Goal: Communication & Community: Answer question/provide support

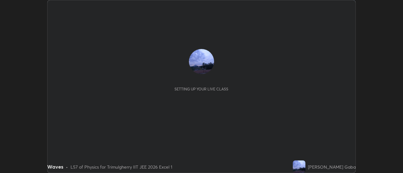
scroll to position [173, 402]
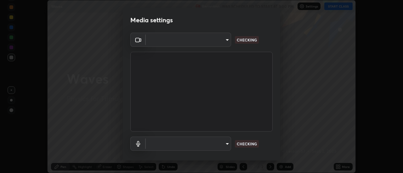
type input "c1743da8526a0aadeed10a62cbfcd2d4321df644c55b53bf1ad22bdce350b73d"
type input "communications"
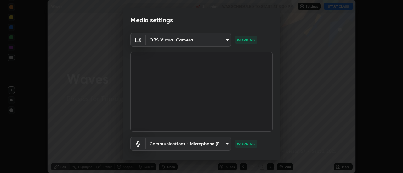
scroll to position [33, 0]
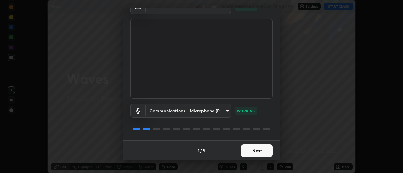
click at [258, 148] on button "Next" at bounding box center [256, 151] width 31 height 13
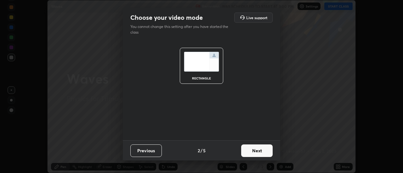
click at [256, 152] on button "Next" at bounding box center [256, 151] width 31 height 13
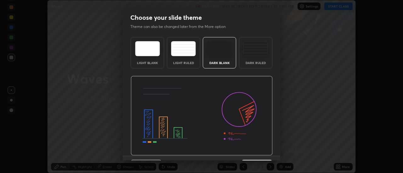
click at [254, 152] on img at bounding box center [202, 116] width 142 height 80
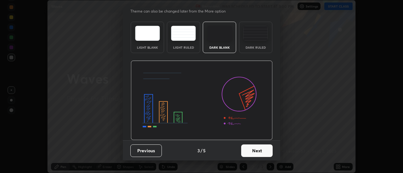
click at [254, 151] on button "Next" at bounding box center [256, 151] width 31 height 13
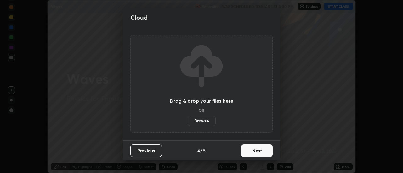
scroll to position [0, 0]
click at [256, 151] on button "Next" at bounding box center [256, 151] width 31 height 13
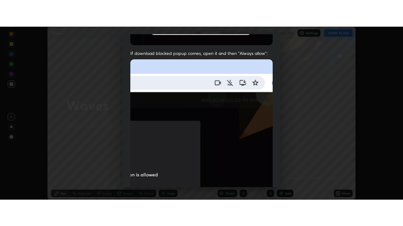
scroll to position [161, 0]
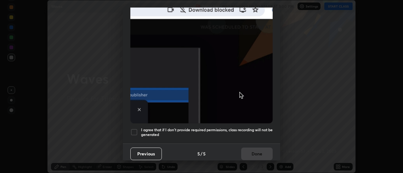
click at [136, 129] on div at bounding box center [134, 133] width 8 height 8
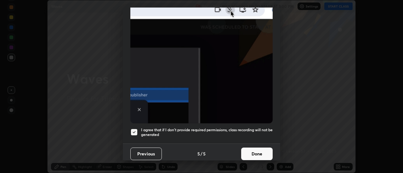
click at [259, 152] on button "Done" at bounding box center [256, 154] width 31 height 13
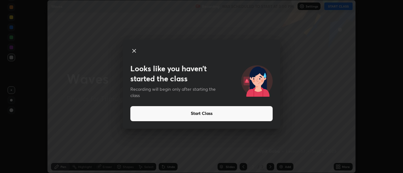
click at [250, 115] on button "Start Class" at bounding box center [201, 113] width 142 height 15
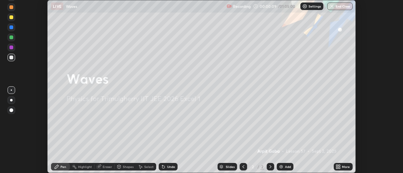
click at [338, 165] on icon at bounding box center [339, 166] width 2 height 2
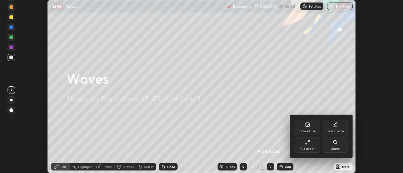
click at [307, 144] on icon at bounding box center [307, 142] width 5 height 5
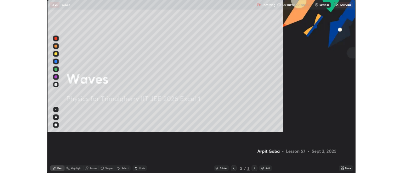
scroll to position [226, 403]
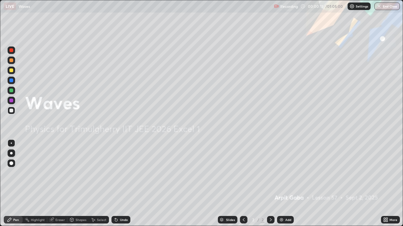
click at [285, 173] on div "Add" at bounding box center [285, 220] width 17 height 8
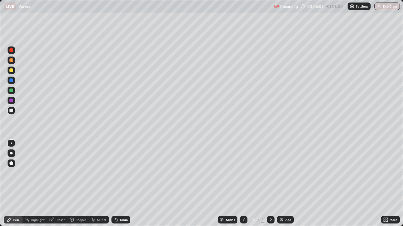
click at [12, 72] on div at bounding box center [11, 71] width 4 height 4
click at [124, 173] on div "Undo" at bounding box center [124, 220] width 8 height 3
click at [122, 173] on div "Undo" at bounding box center [124, 220] width 8 height 3
click at [120, 173] on div "Undo" at bounding box center [124, 220] width 8 height 3
click at [119, 173] on div "Undo" at bounding box center [120, 220] width 19 height 8
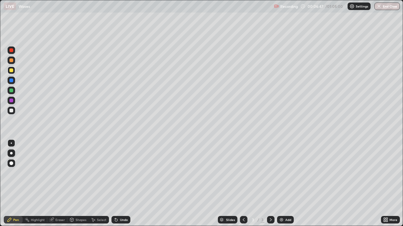
click at [13, 110] on div at bounding box center [11, 111] width 4 height 4
click at [11, 91] on div at bounding box center [11, 91] width 4 height 4
click at [14, 110] on div at bounding box center [12, 111] width 8 height 8
click at [12, 60] on div at bounding box center [11, 60] width 4 height 4
click at [11, 90] on div at bounding box center [11, 91] width 4 height 4
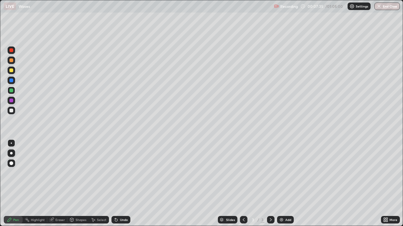
click at [13, 62] on div at bounding box center [12, 61] width 8 height 8
click at [10, 94] on div at bounding box center [12, 91] width 8 height 8
click at [10, 62] on div at bounding box center [11, 60] width 4 height 4
click at [80, 173] on div "Shapes" at bounding box center [80, 220] width 11 height 3
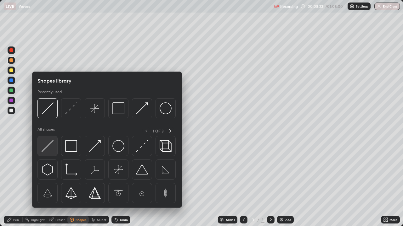
click at [48, 147] on img at bounding box center [48, 146] width 12 height 12
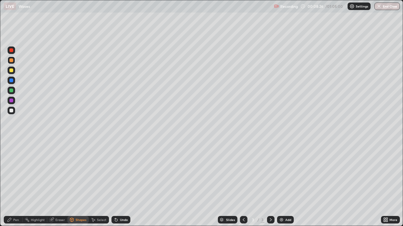
click at [10, 90] on div at bounding box center [11, 91] width 4 height 4
click at [13, 72] on div at bounding box center [11, 71] width 4 height 4
click at [12, 173] on icon at bounding box center [9, 220] width 5 height 5
click at [60, 173] on div "Eraser" at bounding box center [59, 220] width 9 height 3
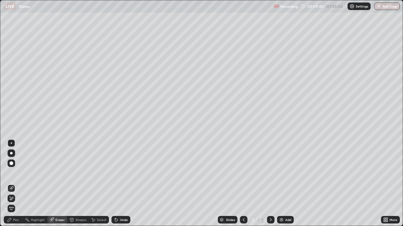
click at [10, 173] on icon at bounding box center [9, 220] width 5 height 5
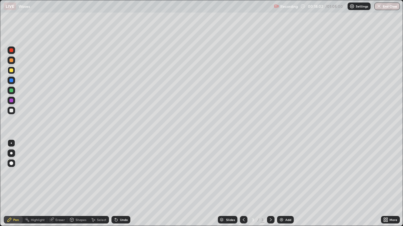
click at [286, 173] on div "Add" at bounding box center [288, 220] width 6 height 3
click at [243, 173] on icon at bounding box center [243, 220] width 5 height 5
click at [270, 173] on icon at bounding box center [270, 220] width 5 height 5
click at [243, 173] on icon at bounding box center [243, 220] width 5 height 5
click at [270, 173] on icon at bounding box center [270, 220] width 5 height 5
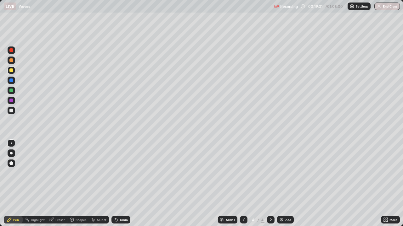
click at [241, 173] on icon at bounding box center [243, 220] width 5 height 5
click at [270, 173] on icon at bounding box center [270, 220] width 5 height 5
click at [246, 173] on div at bounding box center [244, 220] width 8 height 8
click at [271, 173] on icon at bounding box center [270, 220] width 5 height 5
click at [243, 173] on icon at bounding box center [243, 220] width 5 height 5
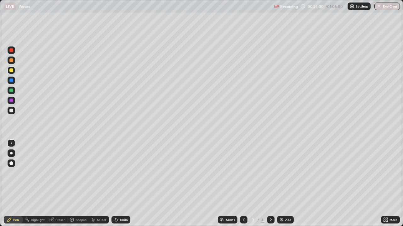
click at [270, 173] on icon at bounding box center [270, 220] width 5 height 5
click at [243, 173] on icon at bounding box center [243, 220] width 5 height 5
click at [270, 173] on icon at bounding box center [270, 220] width 5 height 5
click at [242, 173] on icon at bounding box center [243, 220] width 5 height 5
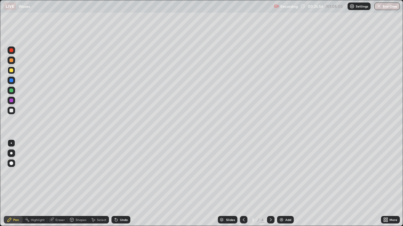
click at [270, 173] on icon at bounding box center [270, 220] width 5 height 5
click at [12, 112] on div at bounding box center [11, 111] width 4 height 4
click at [121, 173] on div "Undo" at bounding box center [124, 220] width 8 height 3
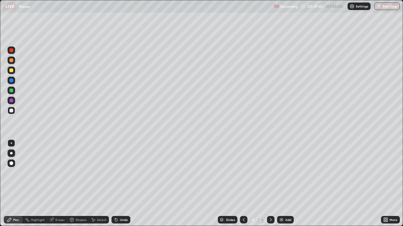
click at [122, 173] on div "Undo" at bounding box center [124, 220] width 8 height 3
click at [121, 173] on div "Undo" at bounding box center [124, 220] width 8 height 3
click at [117, 173] on div "Undo" at bounding box center [120, 220] width 19 height 8
click at [123, 173] on div "Undo" at bounding box center [120, 220] width 19 height 8
click at [14, 70] on div at bounding box center [12, 71] width 8 height 8
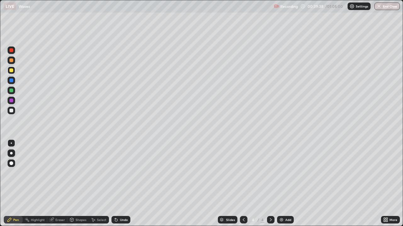
click at [285, 173] on div "Add" at bounding box center [288, 220] width 6 height 3
click at [10, 112] on div at bounding box center [11, 111] width 4 height 4
click at [120, 173] on div "Undo" at bounding box center [124, 220] width 8 height 3
click at [125, 173] on div "Undo" at bounding box center [124, 220] width 8 height 3
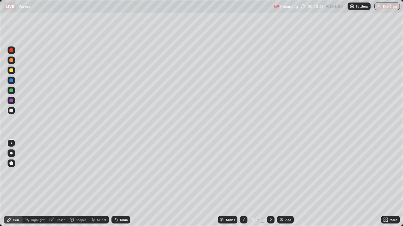
click at [122, 173] on div "Undo" at bounding box center [124, 220] width 8 height 3
click at [120, 173] on div "Undo" at bounding box center [124, 220] width 8 height 3
click at [121, 173] on div "Undo" at bounding box center [124, 220] width 8 height 3
click at [120, 173] on div "Undo" at bounding box center [124, 220] width 8 height 3
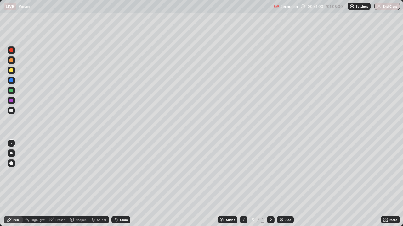
click at [120, 173] on div "Undo" at bounding box center [124, 220] width 8 height 3
click at [118, 173] on div "Undo" at bounding box center [120, 220] width 19 height 8
click at [120, 173] on div "Undo" at bounding box center [124, 220] width 8 height 3
click at [121, 173] on div "Undo" at bounding box center [124, 220] width 8 height 3
click at [284, 173] on div "Add" at bounding box center [285, 220] width 17 height 8
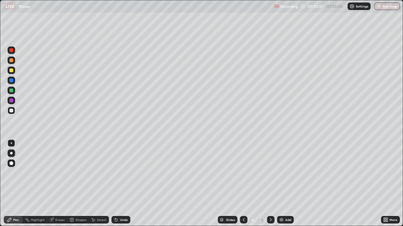
click at [11, 70] on div at bounding box center [11, 71] width 4 height 4
click at [119, 173] on div "Undo" at bounding box center [120, 220] width 19 height 8
click at [95, 173] on div "Select" at bounding box center [99, 220] width 20 height 8
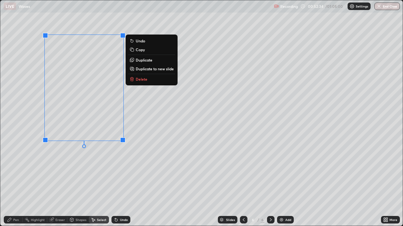
click at [143, 81] on p "Delete" at bounding box center [142, 79] width 12 height 5
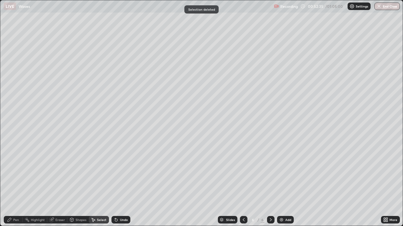
click at [16, 173] on div "Pen" at bounding box center [13, 220] width 19 height 8
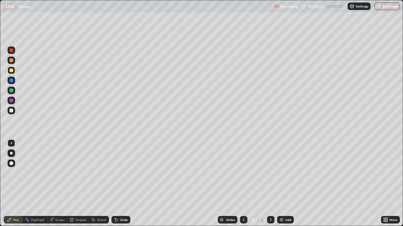
click at [120, 173] on div "Undo" at bounding box center [124, 220] width 8 height 3
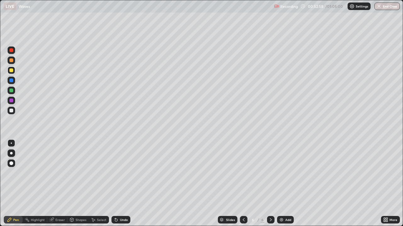
click at [120, 173] on div "Undo" at bounding box center [124, 220] width 8 height 3
click at [12, 110] on div at bounding box center [11, 111] width 4 height 4
click at [243, 173] on icon at bounding box center [243, 220] width 5 height 5
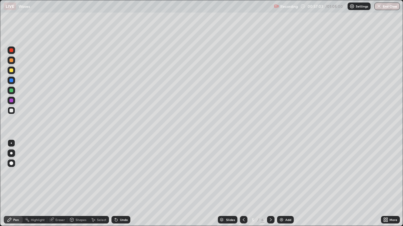
click at [269, 173] on icon at bounding box center [270, 220] width 5 height 5
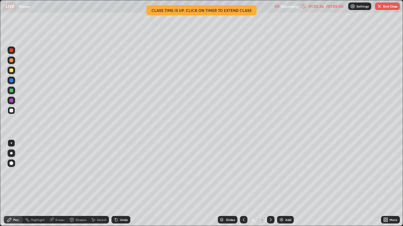
click at [285, 173] on div "Add" at bounding box center [288, 220] width 6 height 3
click at [243, 173] on icon at bounding box center [243, 220] width 5 height 5
click at [325, 5] on div "/ 01:05:00" at bounding box center [334, 6] width 19 height 4
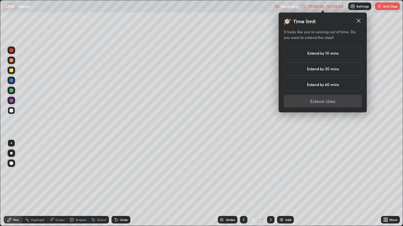
click at [331, 70] on h5 "Extend by 30 mins" at bounding box center [323, 69] width 32 height 6
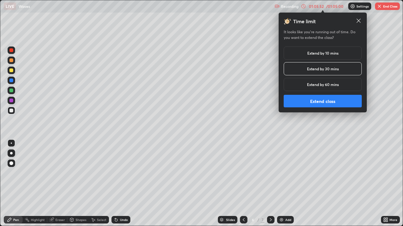
click at [327, 55] on h5 "Extend by 10 mins" at bounding box center [322, 53] width 31 height 6
click at [320, 101] on button "Extend class" at bounding box center [322, 101] width 78 height 13
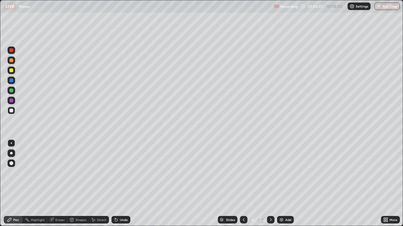
click at [270, 173] on icon at bounding box center [271, 220] width 2 height 3
click at [11, 72] on div at bounding box center [11, 71] width 4 height 4
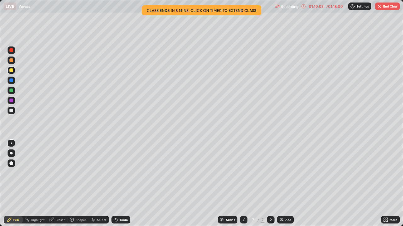
click at [332, 7] on div "/ 01:15:00" at bounding box center [334, 6] width 19 height 4
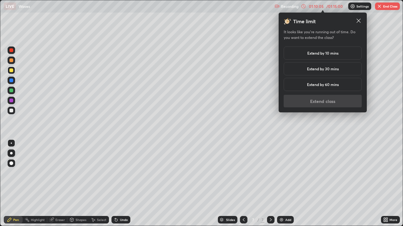
click at [323, 69] on h5 "Extend by 30 mins" at bounding box center [323, 69] width 32 height 6
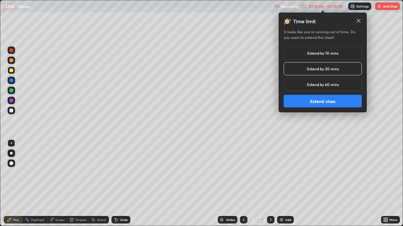
click at [324, 104] on button "Extend class" at bounding box center [322, 101] width 78 height 13
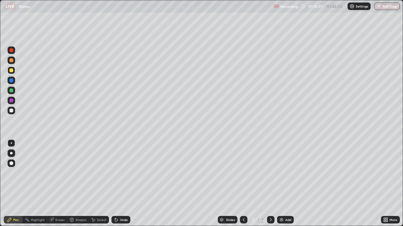
click at [125, 173] on div "Undo" at bounding box center [120, 220] width 19 height 8
click at [123, 173] on div "Undo" at bounding box center [124, 220] width 8 height 3
click at [120, 173] on div "Undo" at bounding box center [124, 220] width 8 height 3
click at [60, 173] on div "Eraser" at bounding box center [59, 220] width 9 height 3
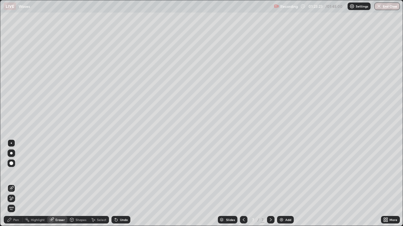
click at [16, 173] on div "Pen" at bounding box center [16, 220] width 6 height 3
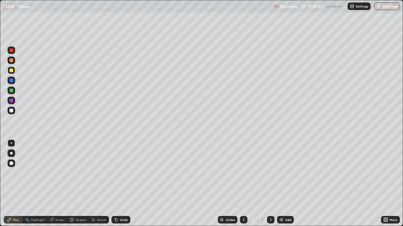
click at [284, 173] on div "Add" at bounding box center [285, 220] width 17 height 8
click at [287, 173] on div "Add" at bounding box center [288, 220] width 6 height 3
click at [241, 173] on icon at bounding box center [243, 220] width 5 height 5
click at [270, 173] on icon at bounding box center [270, 220] width 5 height 5
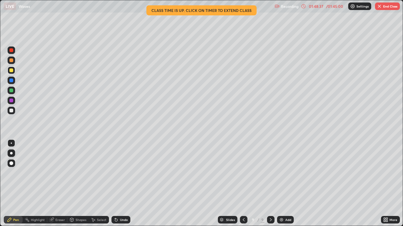
click at [387, 7] on button "End Class" at bounding box center [387, 7] width 25 height 8
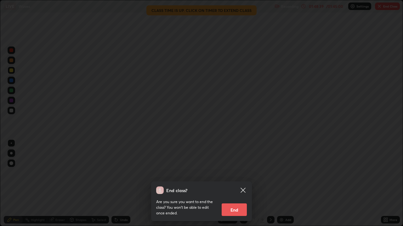
click at [235, 173] on button "End" at bounding box center [233, 210] width 25 height 13
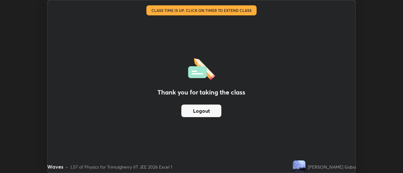
scroll to position [31274, 31044]
